Goal: Task Accomplishment & Management: Manage account settings

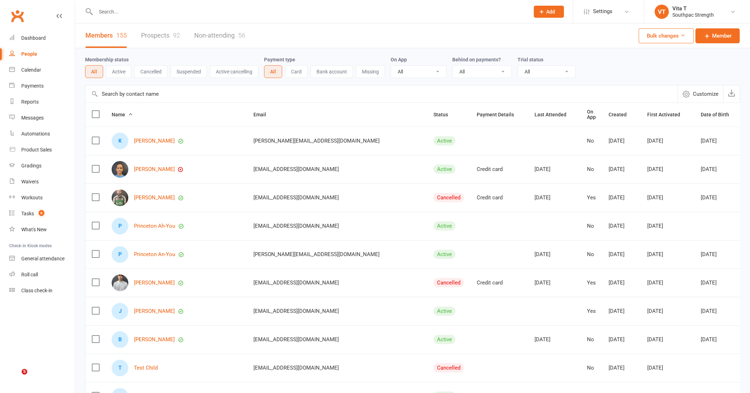
select select "100"
click at [36, 83] on div "Payments" at bounding box center [32, 86] width 22 height 6
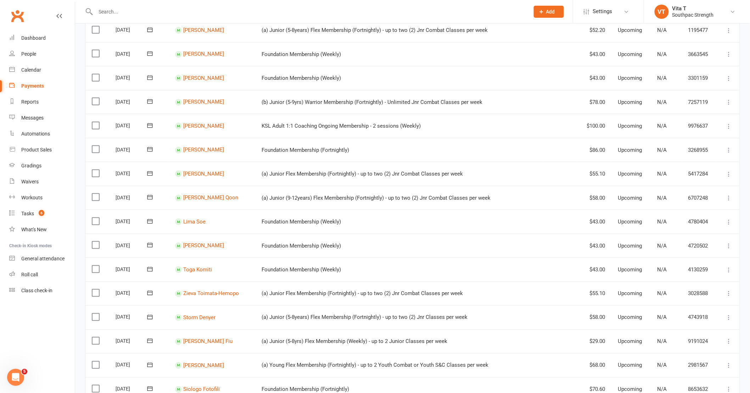
scroll to position [441, 0]
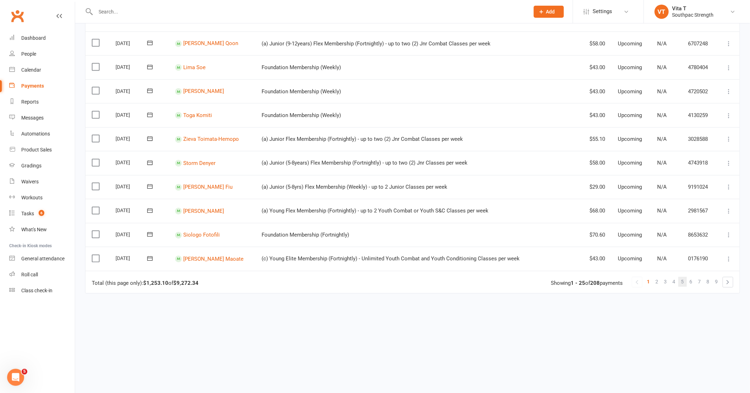
click at [681, 278] on link "5" at bounding box center [683, 282] width 9 height 10
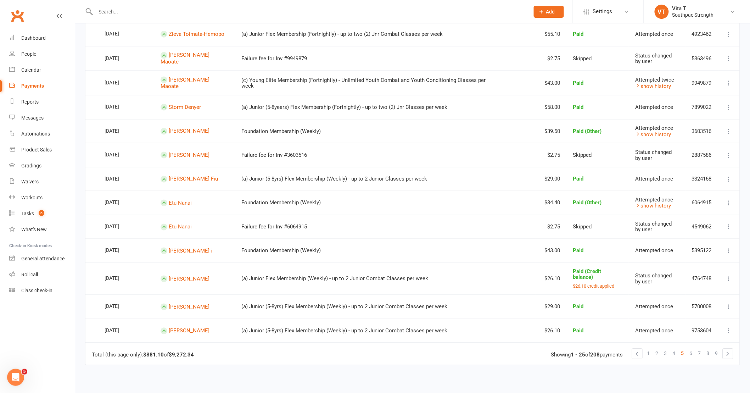
scroll to position [441, 0]
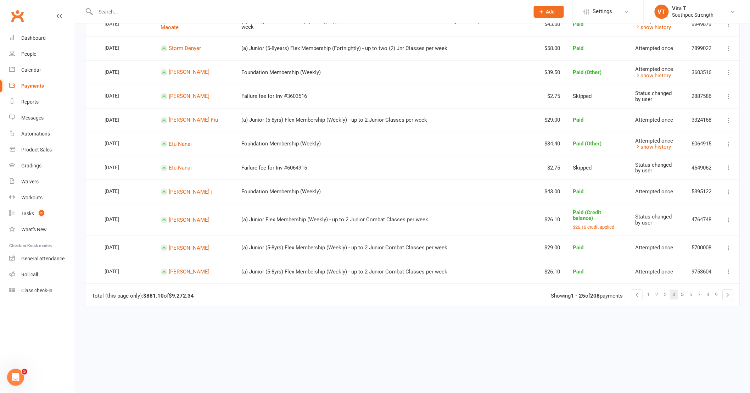
click at [675, 290] on span "4" at bounding box center [674, 295] width 3 height 10
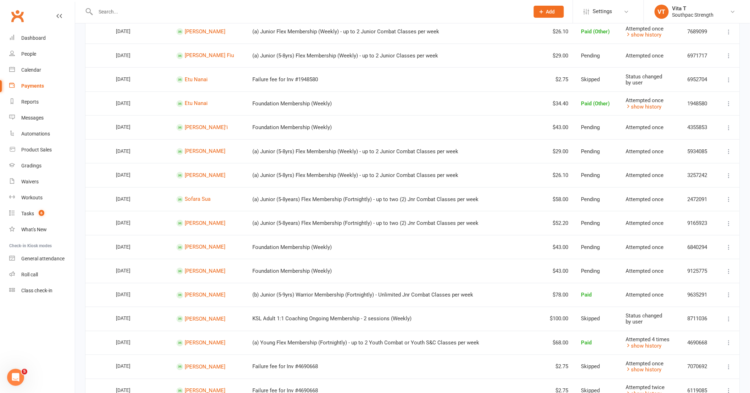
scroll to position [394, 0]
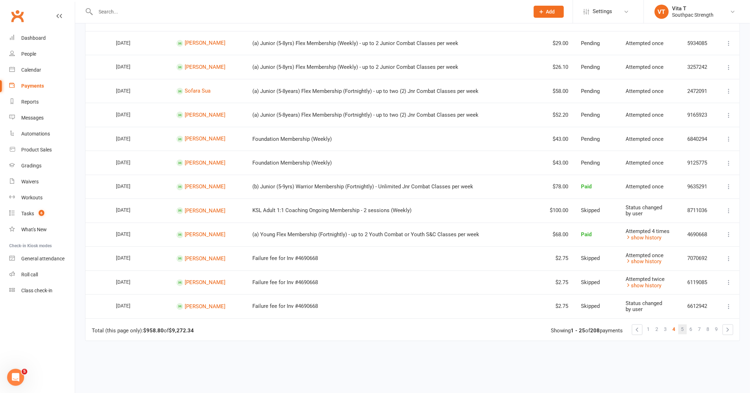
click at [682, 325] on span "5" at bounding box center [683, 329] width 3 height 10
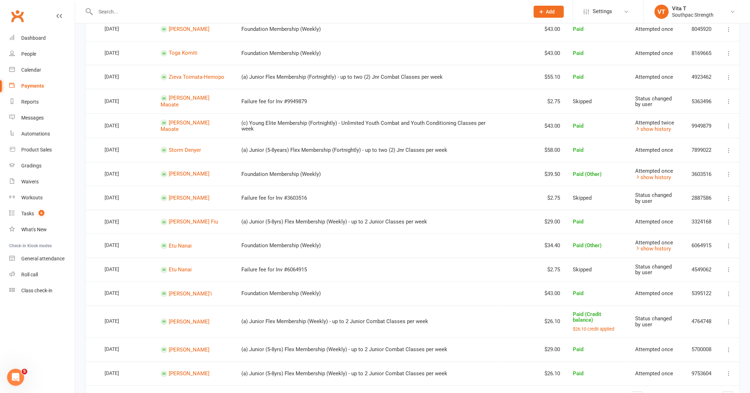
scroll to position [441, 0]
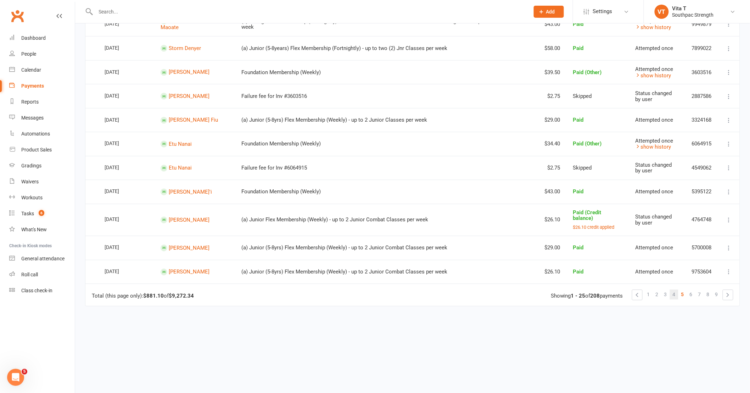
click at [674, 290] on span "4" at bounding box center [674, 295] width 3 height 10
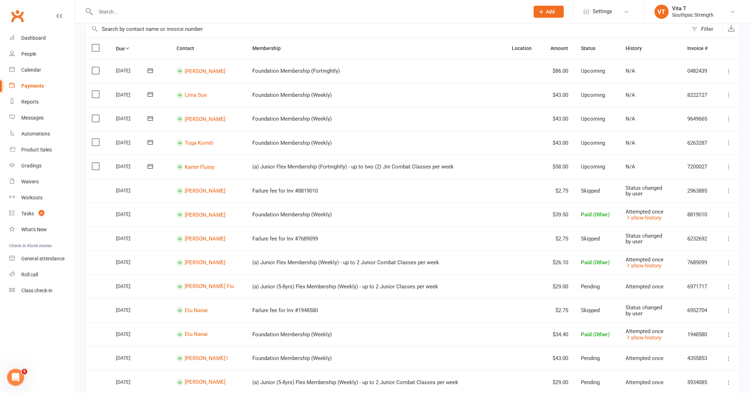
scroll to position [276, 0]
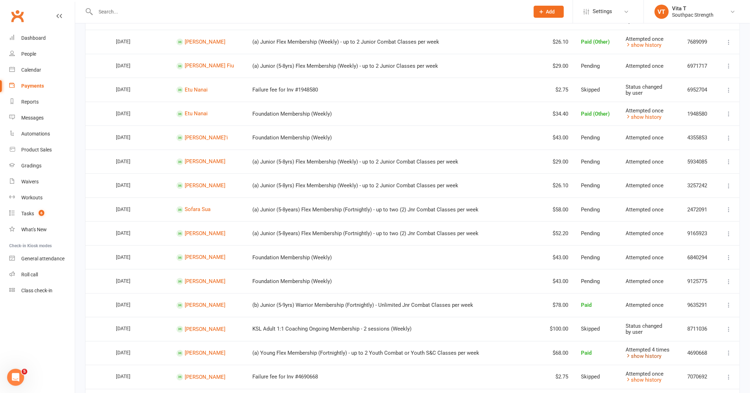
click at [658, 353] on link "show history" at bounding box center [644, 356] width 36 height 6
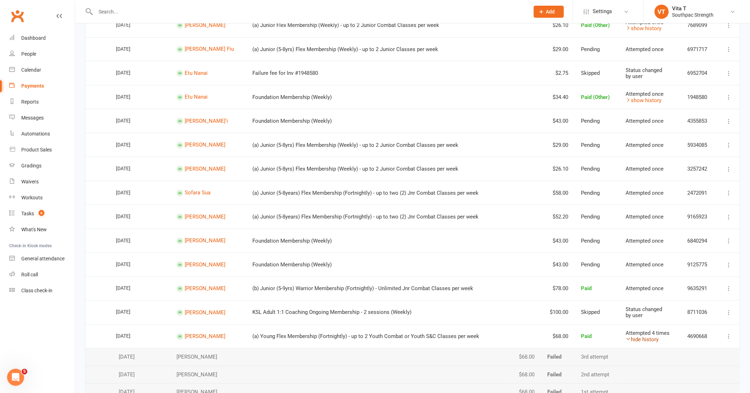
scroll to position [315, 0]
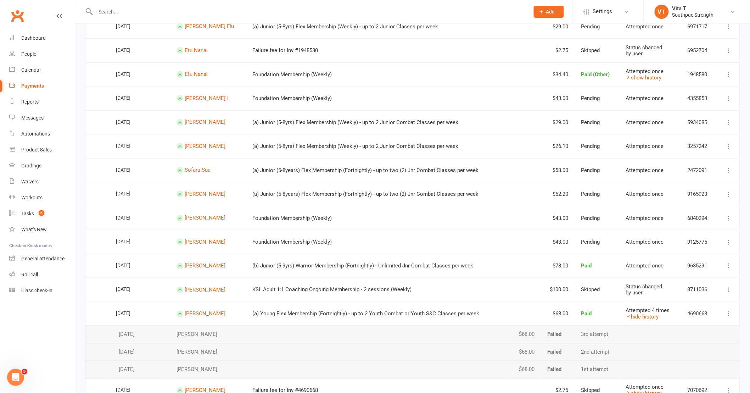
click at [338, 271] on td "(b) Junior (5-9yrs) Warrior Membership (Fortnightly) - Unlimited Jnr Combat Cla…" at bounding box center [376, 266] width 260 height 24
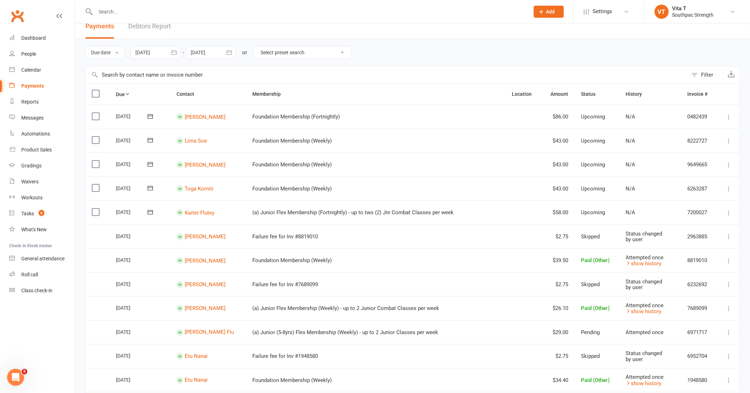
scroll to position [0, 0]
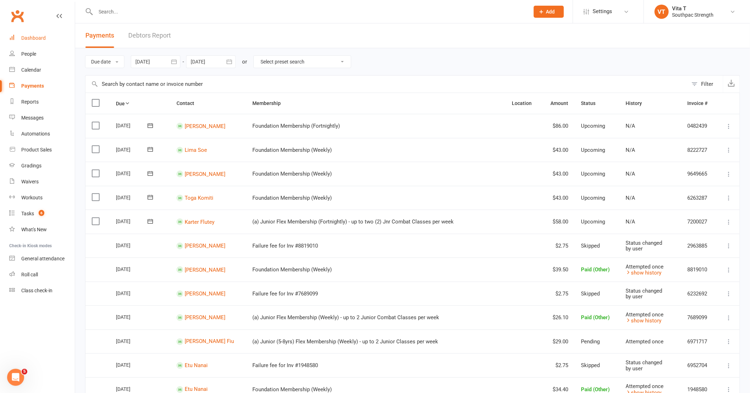
click at [37, 35] on link "Dashboard" at bounding box center [42, 38] width 66 height 16
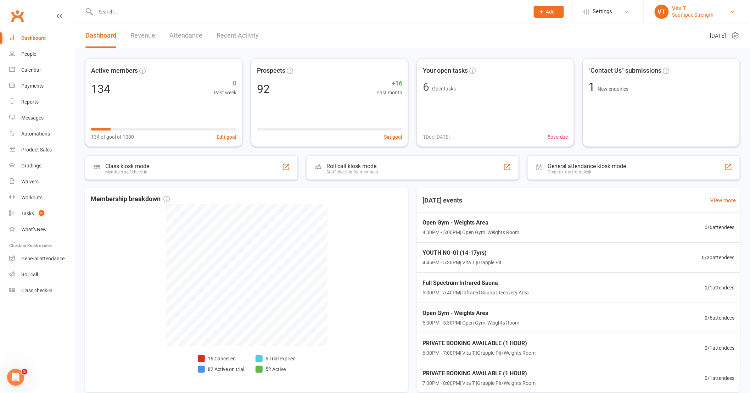
click at [707, 6] on div "Vita T" at bounding box center [693, 8] width 41 height 6
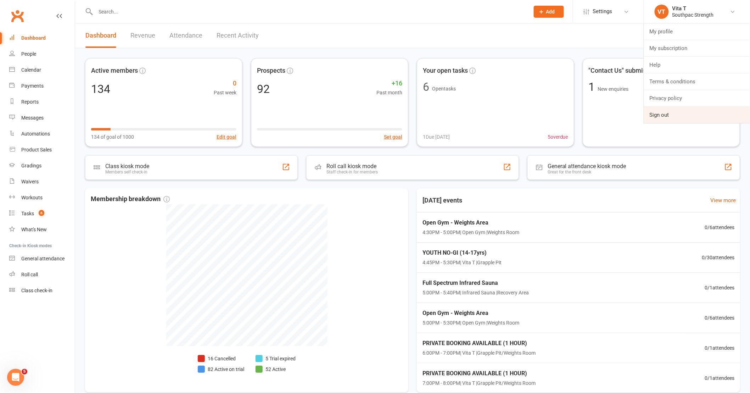
click at [665, 113] on link "Sign out" at bounding box center [697, 115] width 106 height 16
